Goal: Task Accomplishment & Management: Manage account settings

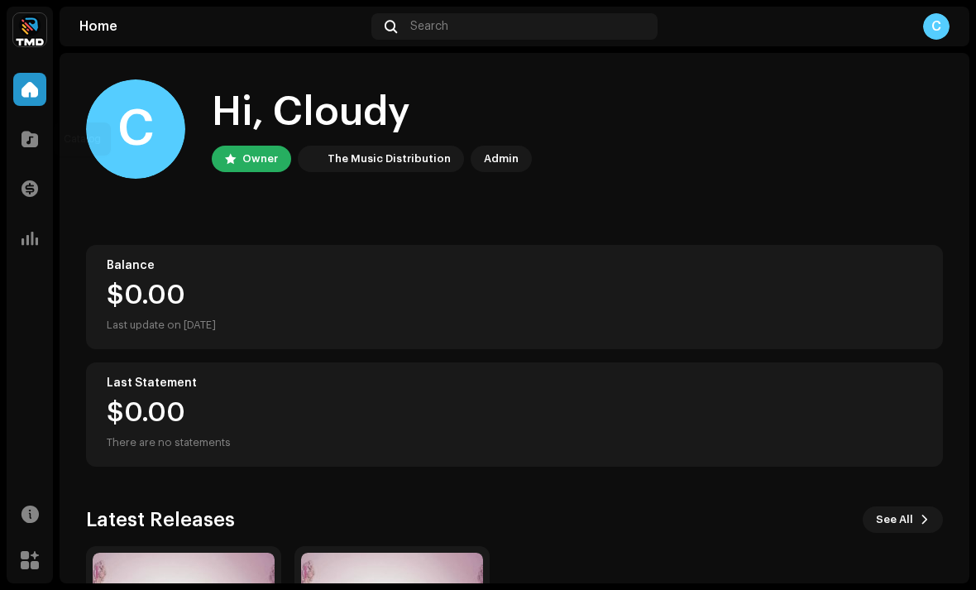
click at [26, 155] on div at bounding box center [29, 138] width 33 height 33
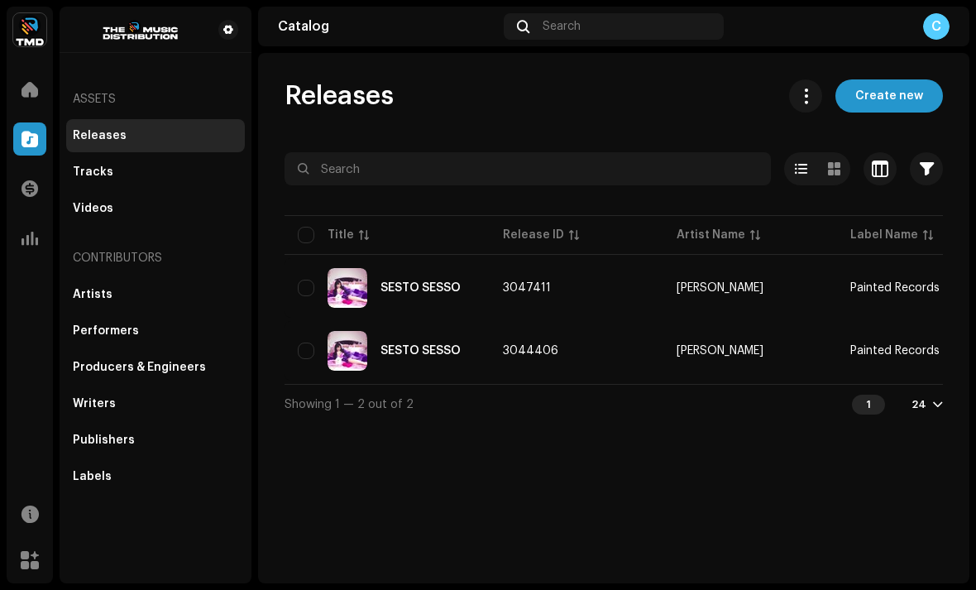
click at [446, 285] on div "SESTO SESSO" at bounding box center [421, 288] width 80 height 12
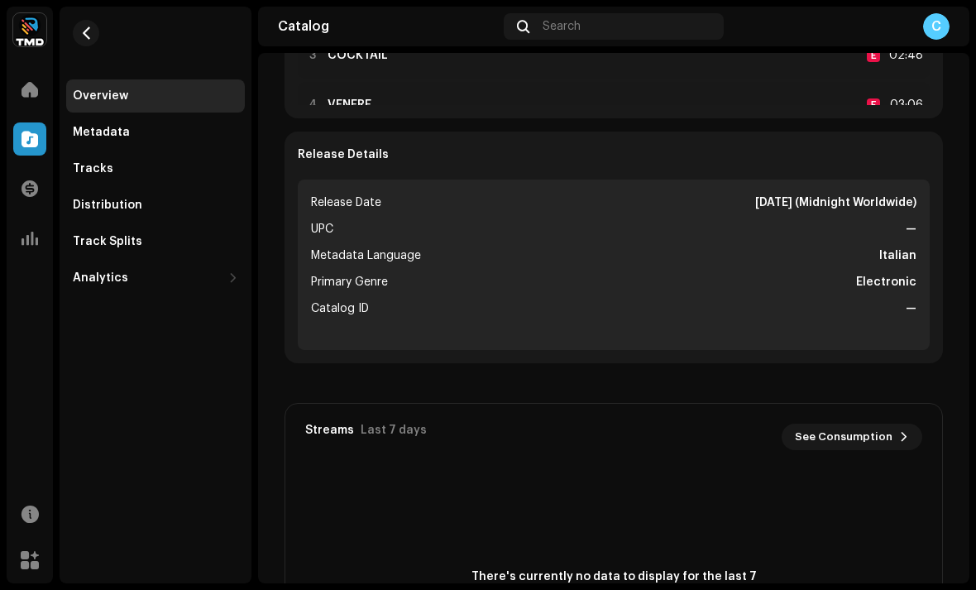
click at [96, 41] on button "button" at bounding box center [86, 33] width 26 height 26
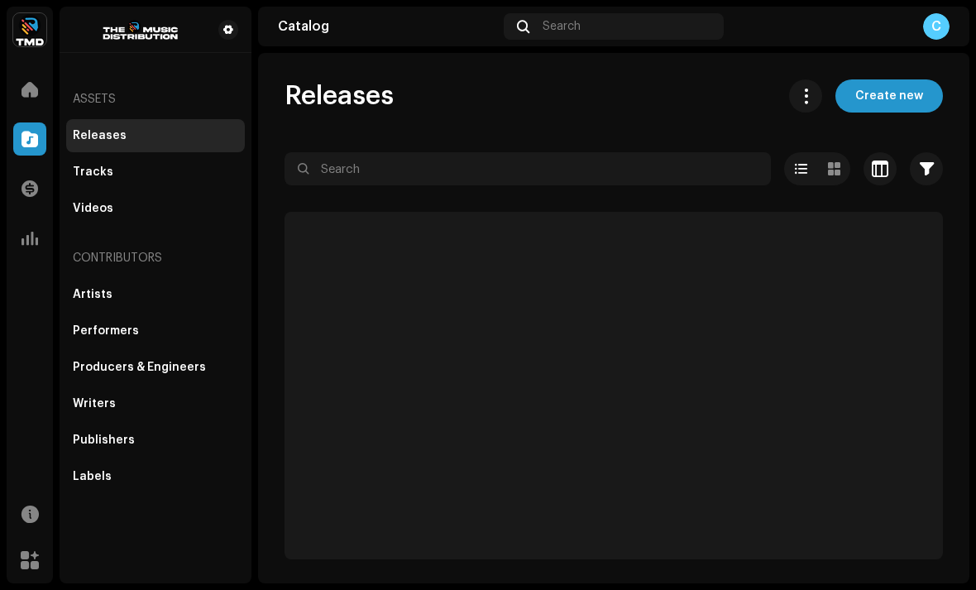
click at [75, 37] on img at bounding box center [142, 30] width 139 height 20
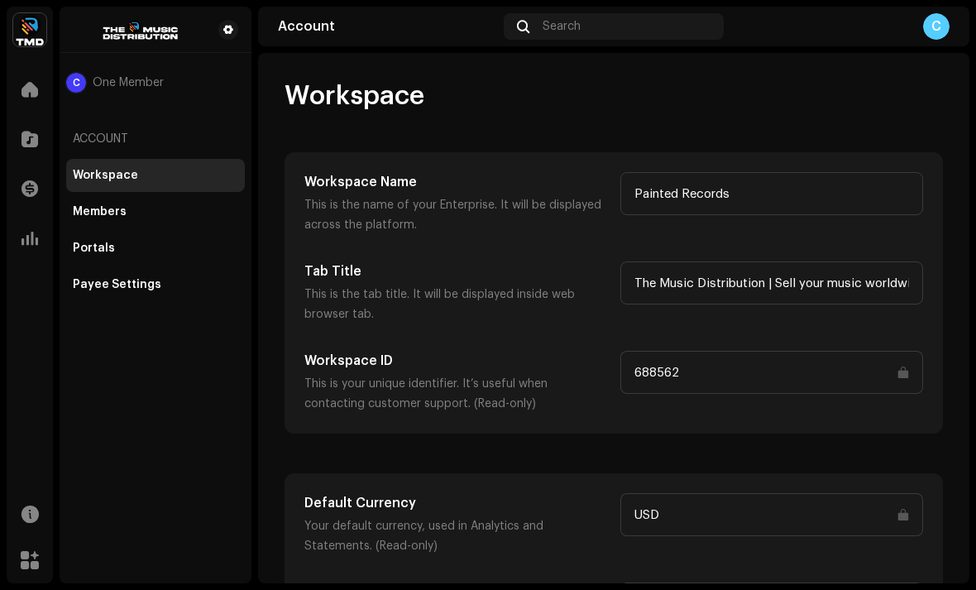
click at [113, 146] on div "Account" at bounding box center [155, 139] width 179 height 40
click at [29, 144] on span at bounding box center [30, 138] width 17 height 13
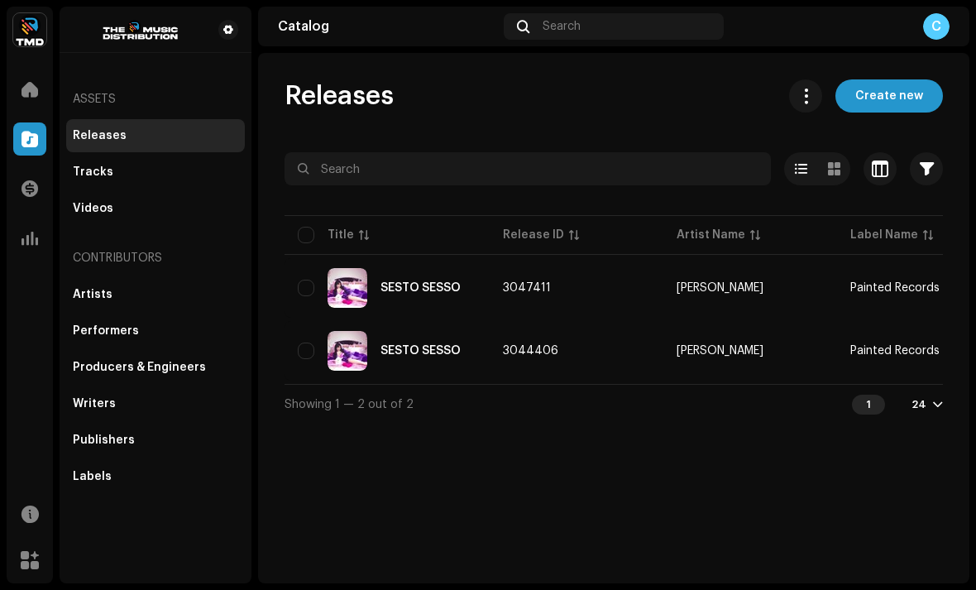
click at [435, 325] on td "SESTO SESSO" at bounding box center [387, 351] width 205 height 60
